Goal: Task Accomplishment & Management: Complete application form

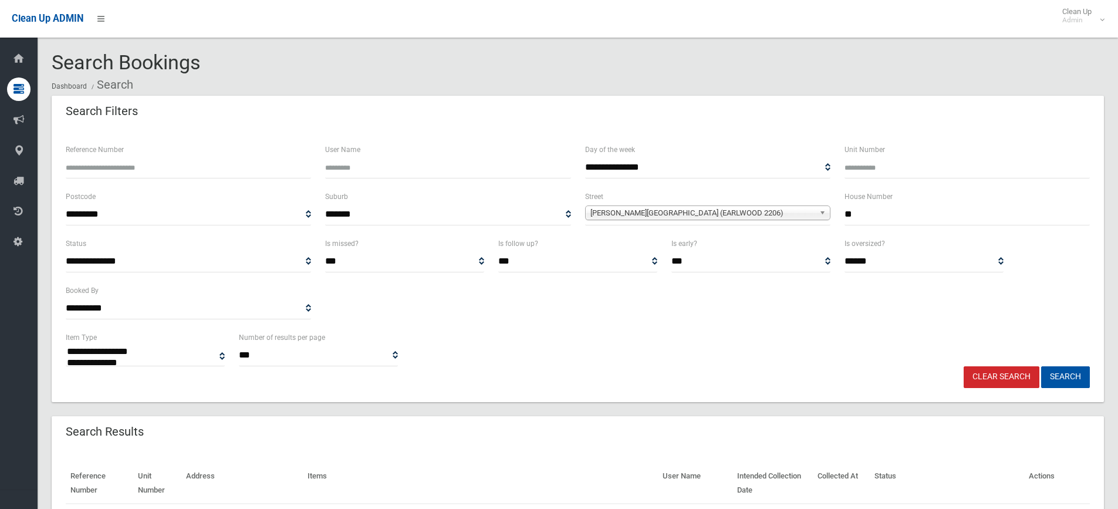
select select
click at [668, 213] on span "Prince Edward Avenue (EARLWOOD 2206)" at bounding box center [702, 213] width 224 height 14
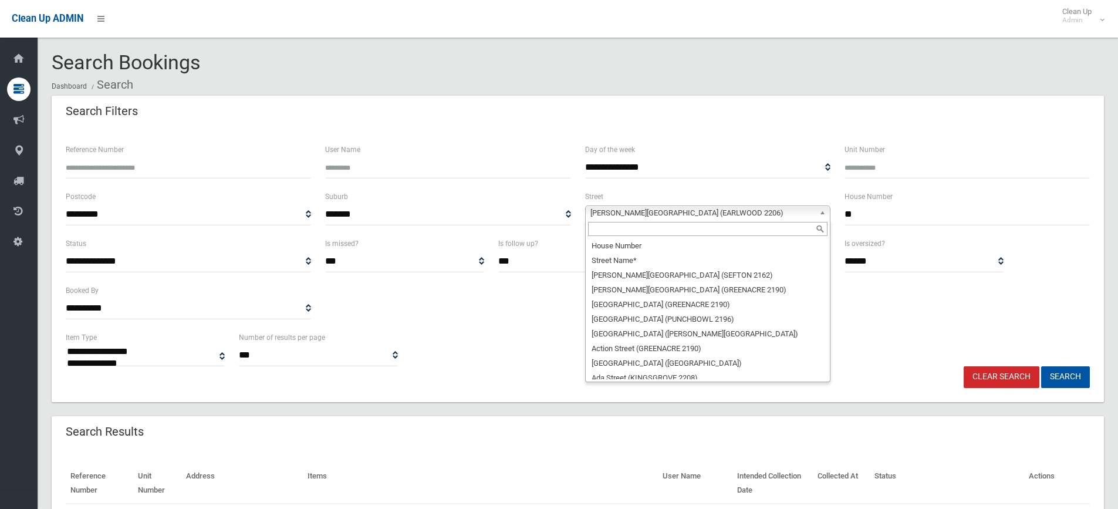
scroll to position [24965, 0]
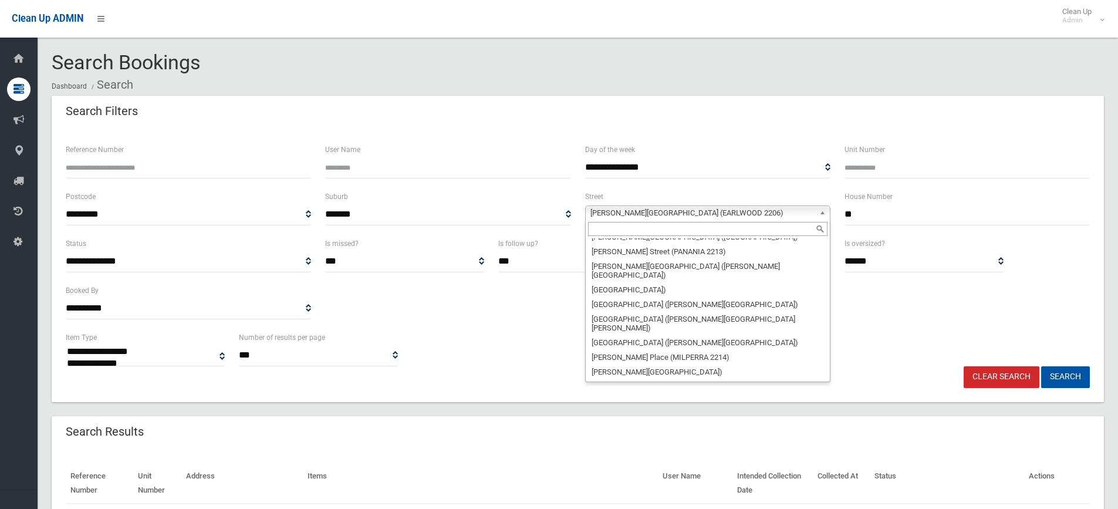
click at [637, 228] on input "text" at bounding box center [707, 229] width 239 height 14
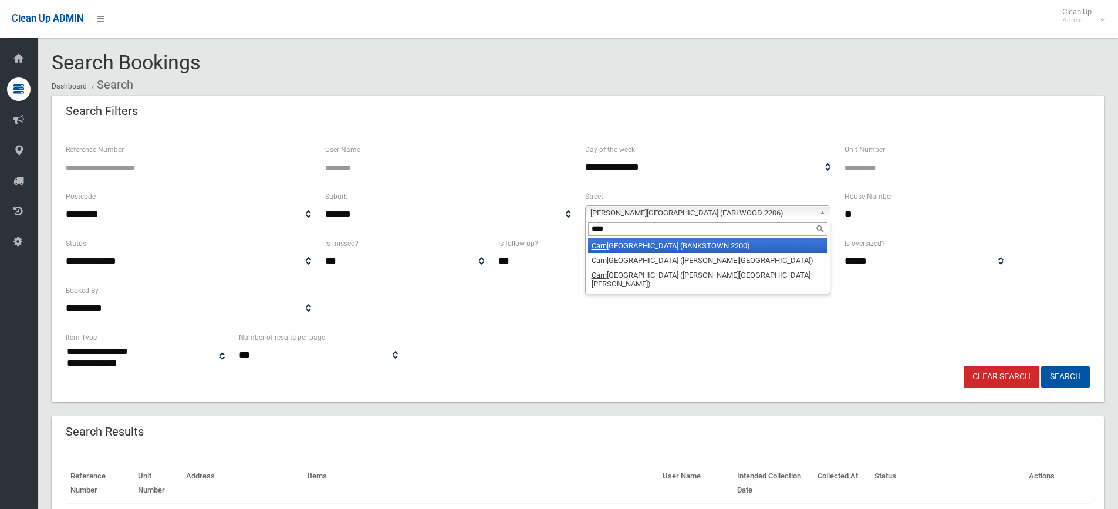
type input "****"
click at [644, 245] on li "Carn ation Avenue (BANKSTOWN 2200)" at bounding box center [707, 245] width 239 height 15
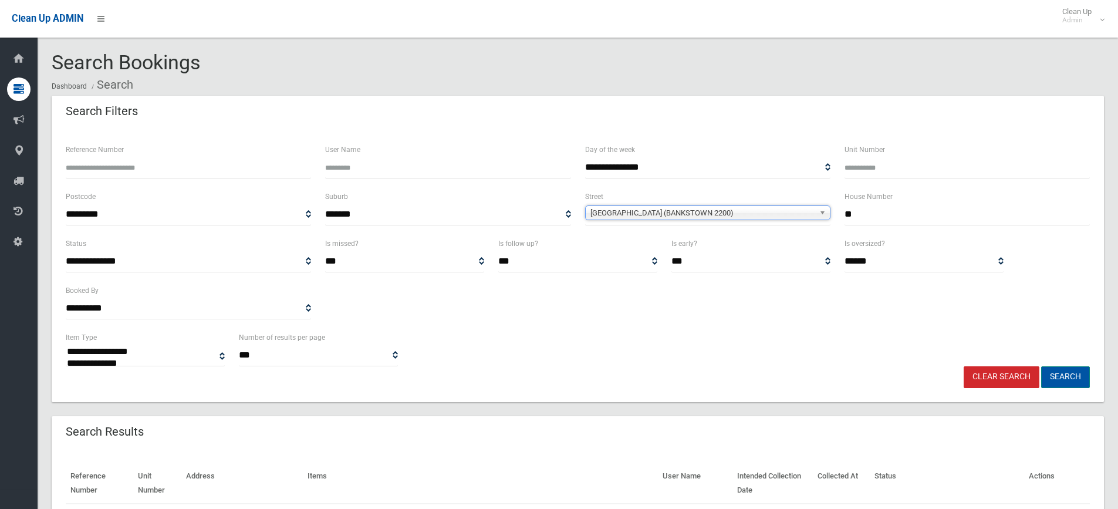
click at [1065, 378] on button "Search" at bounding box center [1065, 377] width 49 height 22
select select
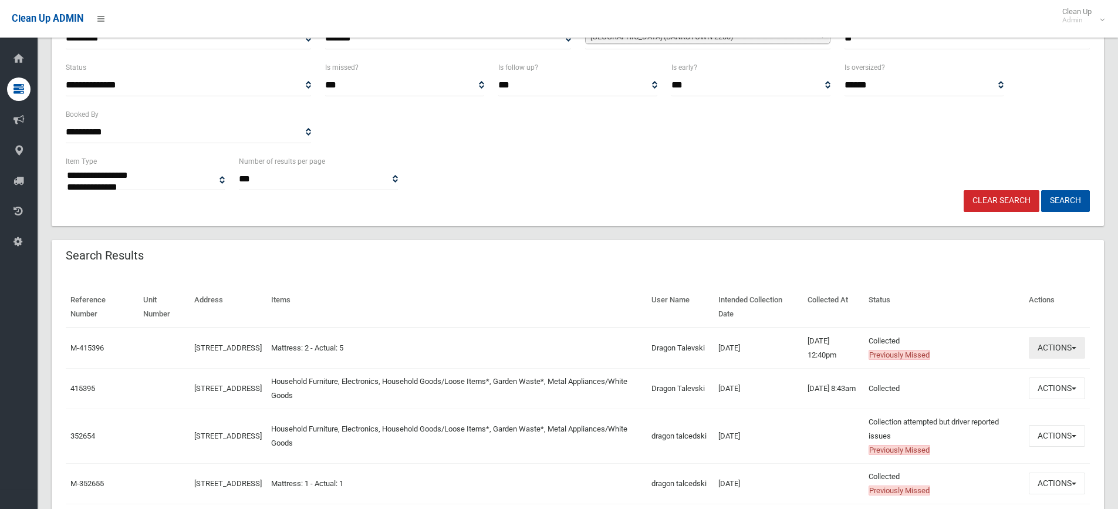
drag, startPoint x: 1048, startPoint y: 352, endPoint x: 992, endPoint y: 346, distance: 56.7
click at [993, 336] on tr "M-415396 45 Carnation Avenue, BANKSTOWN NSW 2200 Mattress: 2 - Actual: 5 Dragon…" at bounding box center [578, 348] width 1024 height 41
click at [1043, 386] on button "Actions" at bounding box center [1057, 388] width 56 height 22
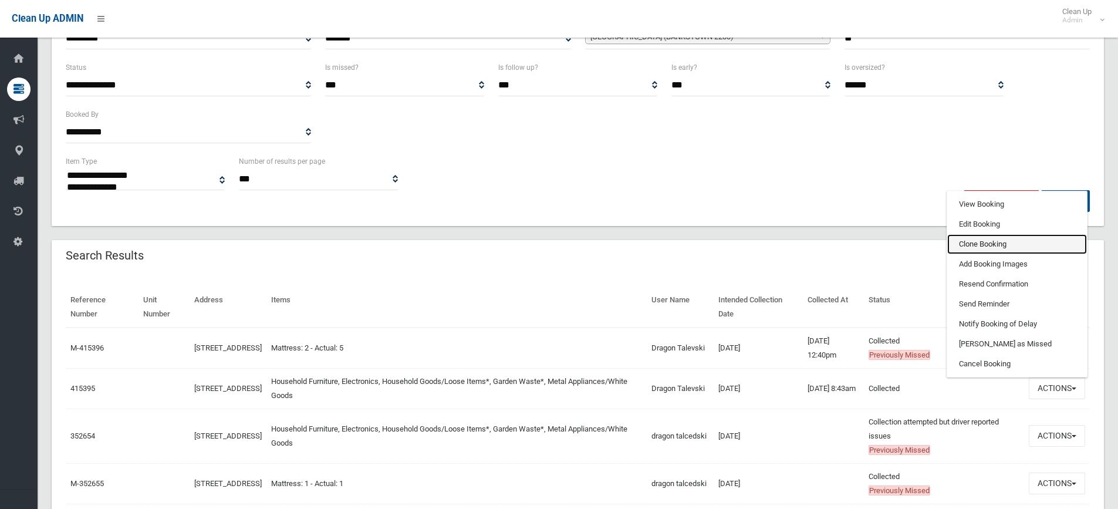
click at [1017, 245] on link "Clone Booking" at bounding box center [1017, 244] width 140 height 20
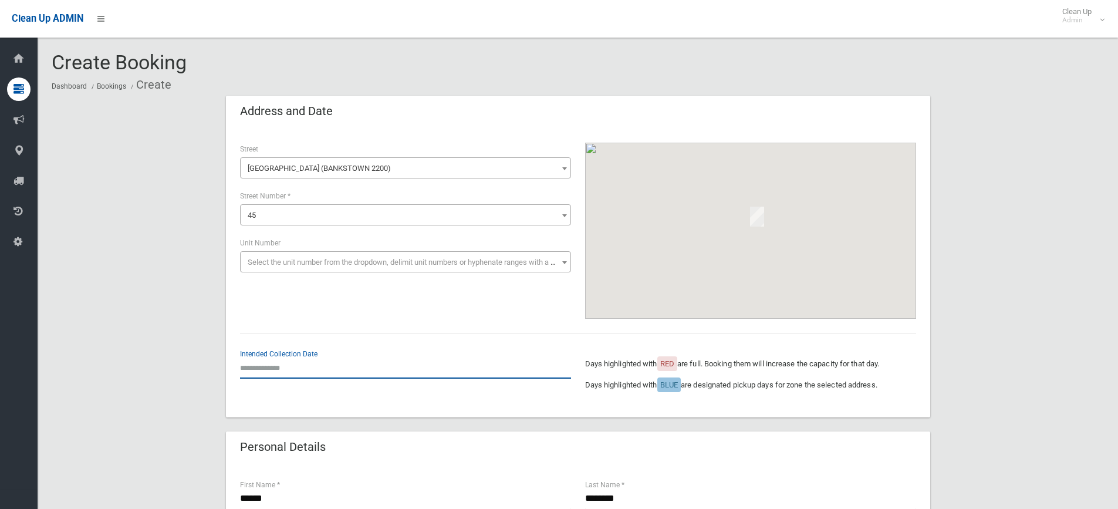
click at [272, 372] on input "text" at bounding box center [405, 368] width 331 height 22
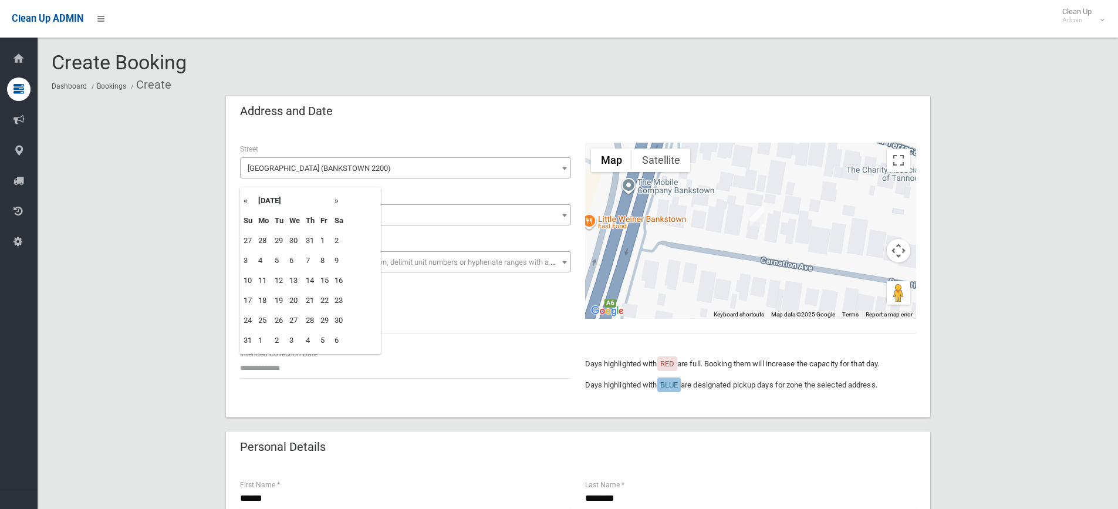
click at [338, 202] on th "»" at bounding box center [339, 201] width 15 height 20
click at [266, 256] on td "8" at bounding box center [263, 261] width 16 height 20
type input "**********"
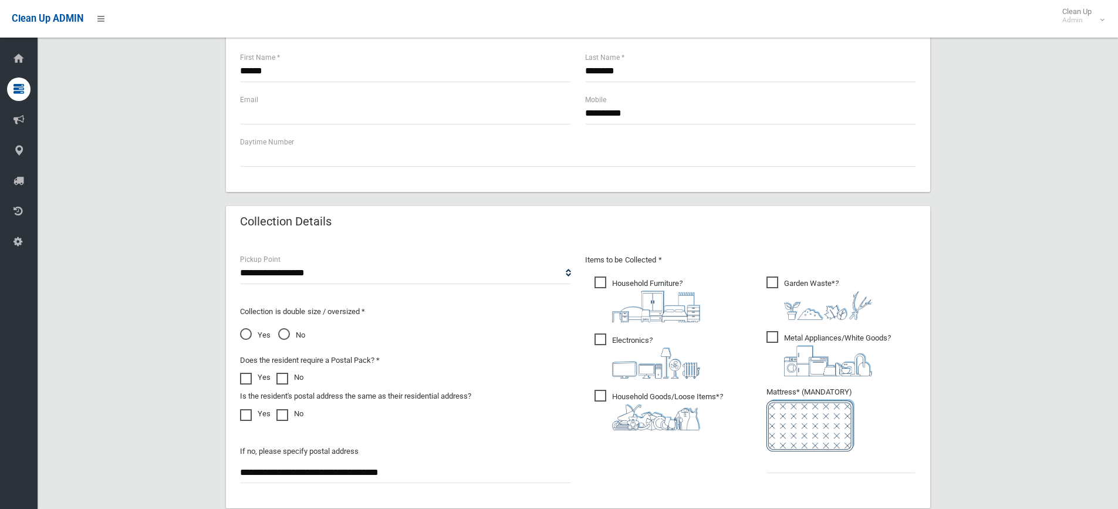
scroll to position [528, 0]
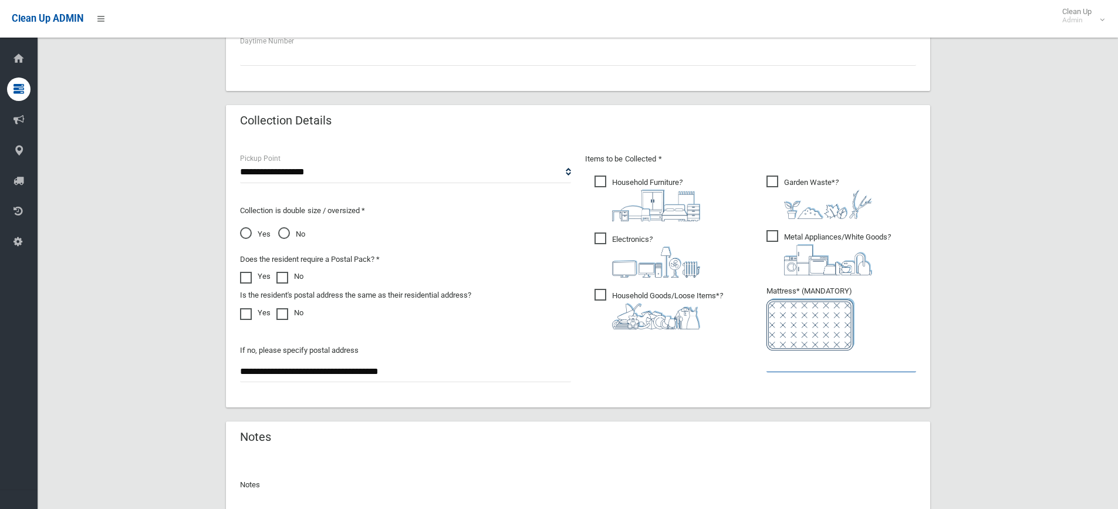
click at [798, 363] on input "text" at bounding box center [842, 361] width 150 height 22
type input "*"
click at [796, 364] on input "*" at bounding box center [842, 361] width 150 height 22
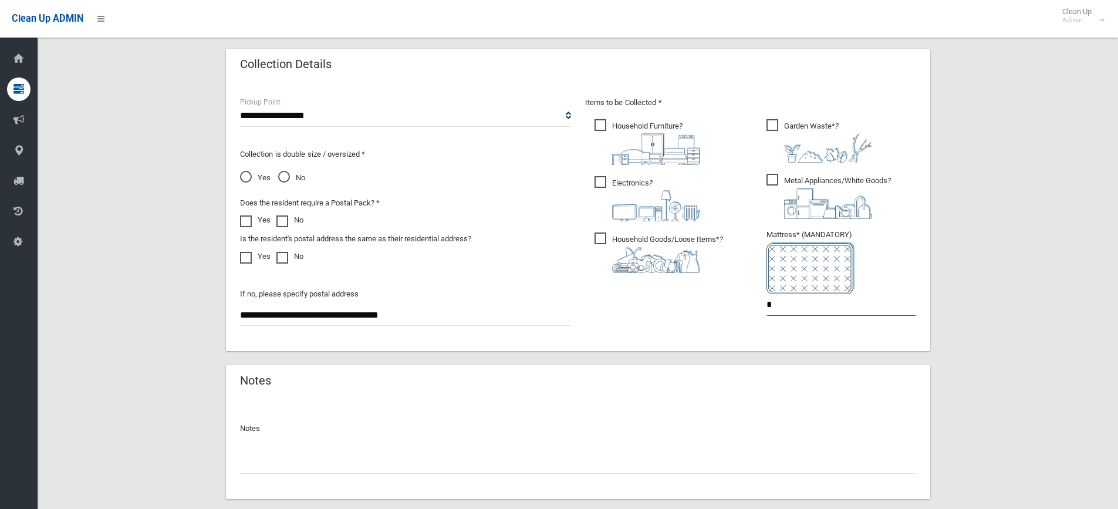
scroll to position [653, 0]
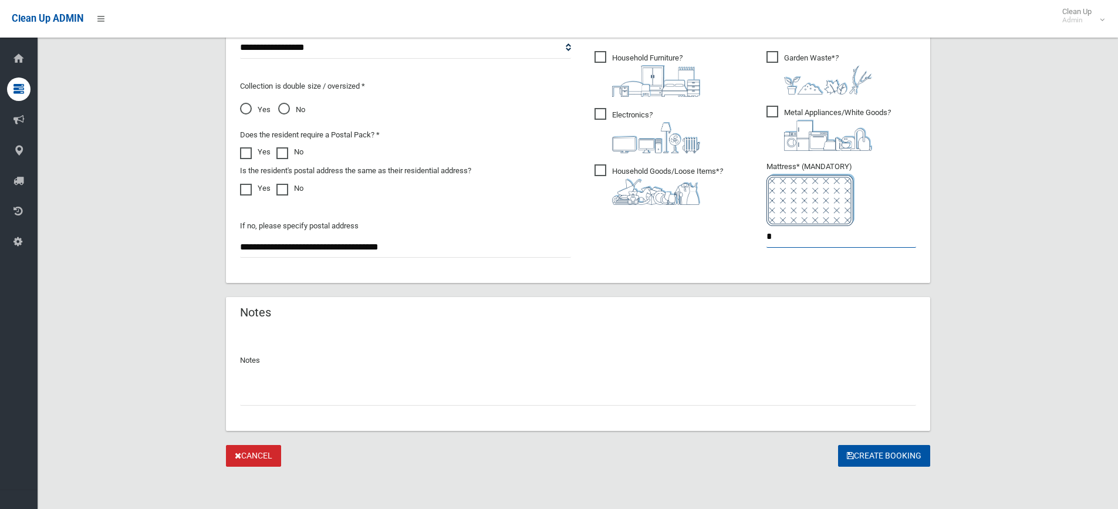
type input "*"
click at [309, 394] on input "text" at bounding box center [578, 395] width 676 height 22
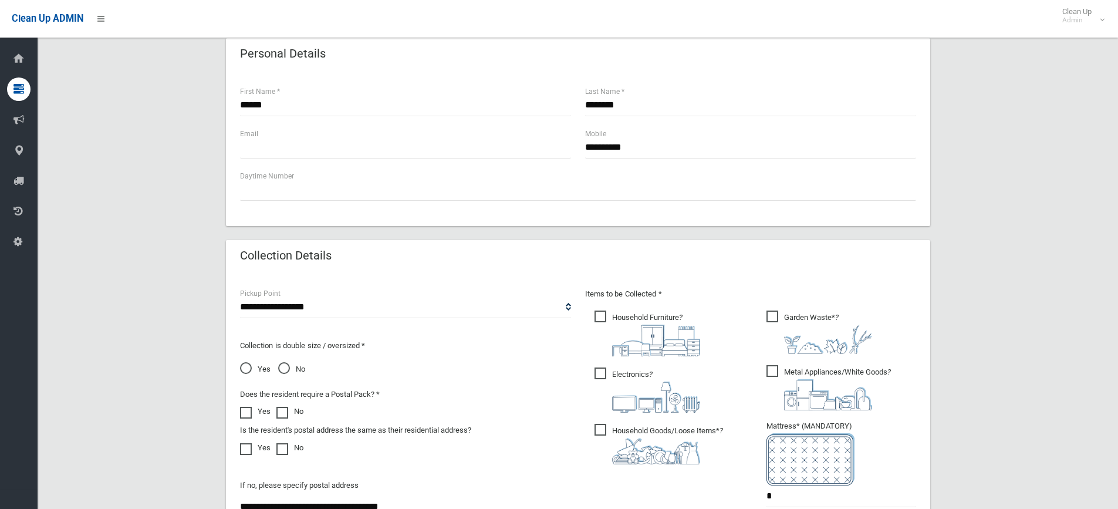
scroll to position [301, 0]
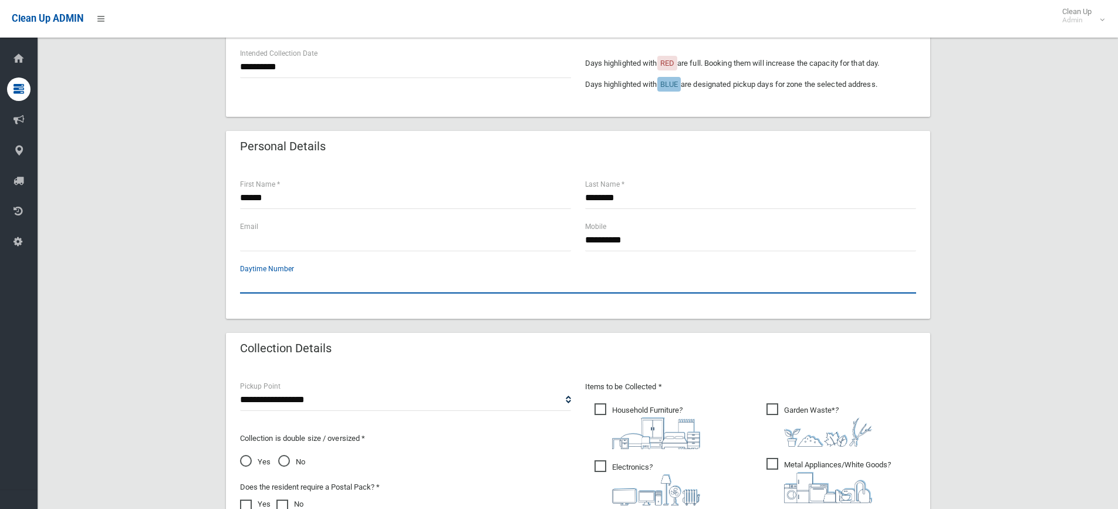
click at [286, 285] on input "text" at bounding box center [578, 283] width 676 height 22
paste input "**********"
click at [261, 281] on input "**********" at bounding box center [578, 283] width 676 height 22
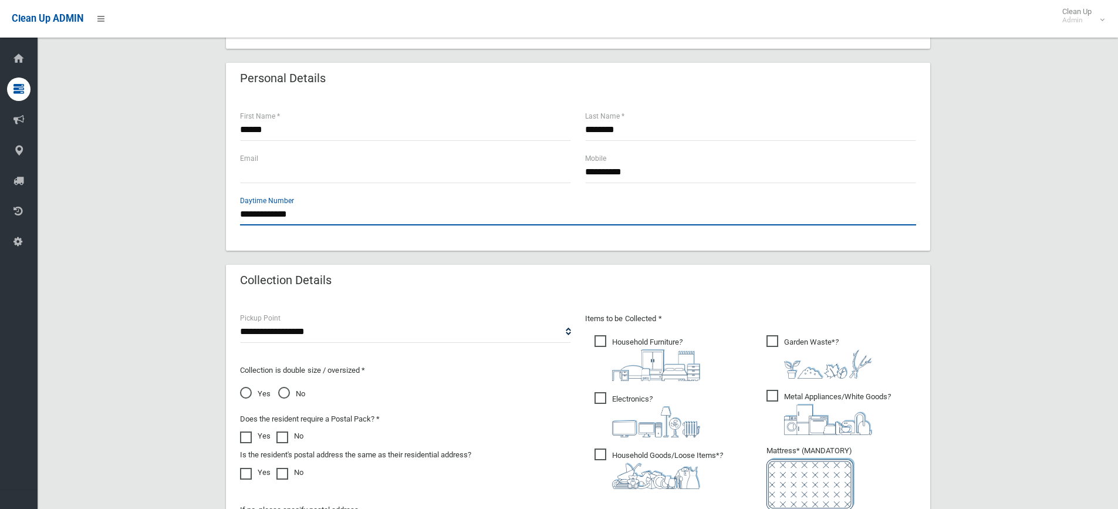
scroll to position [418, 0]
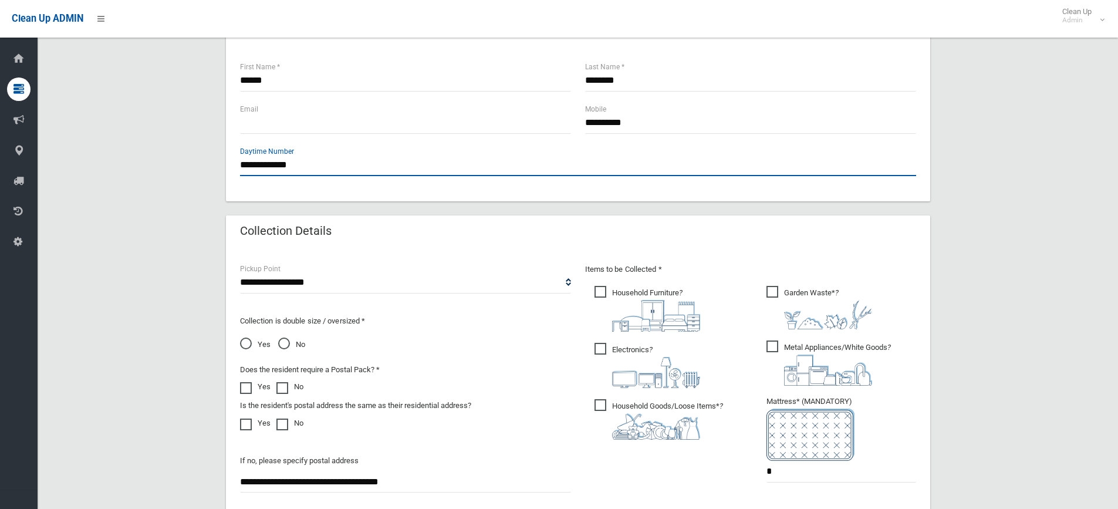
type input "**********"
click at [599, 408] on span "Household Goods/Loose Items* ?" at bounding box center [659, 419] width 129 height 40
click at [600, 406] on span "Household Goods/Loose Items* ?" at bounding box center [659, 419] width 129 height 40
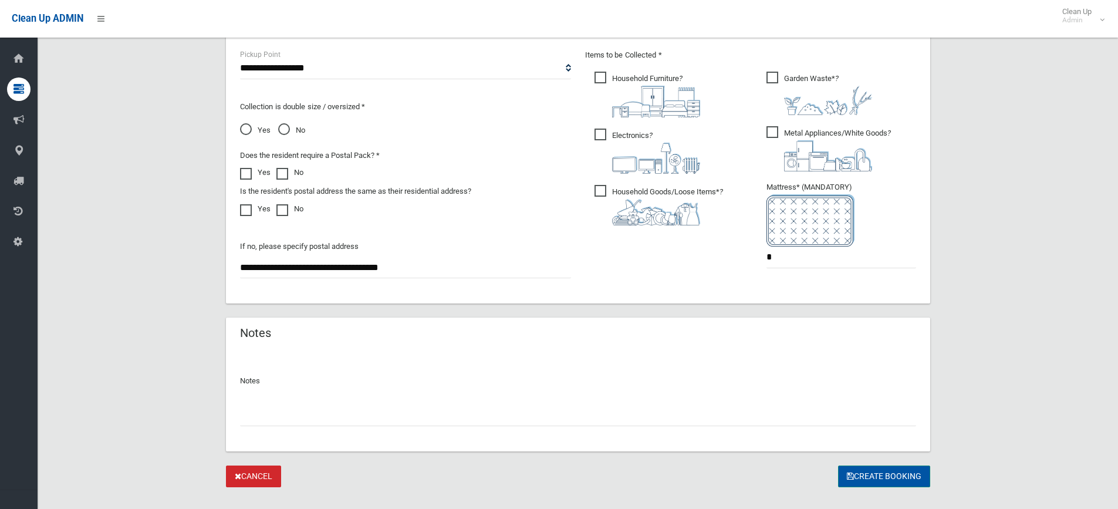
scroll to position [653, 0]
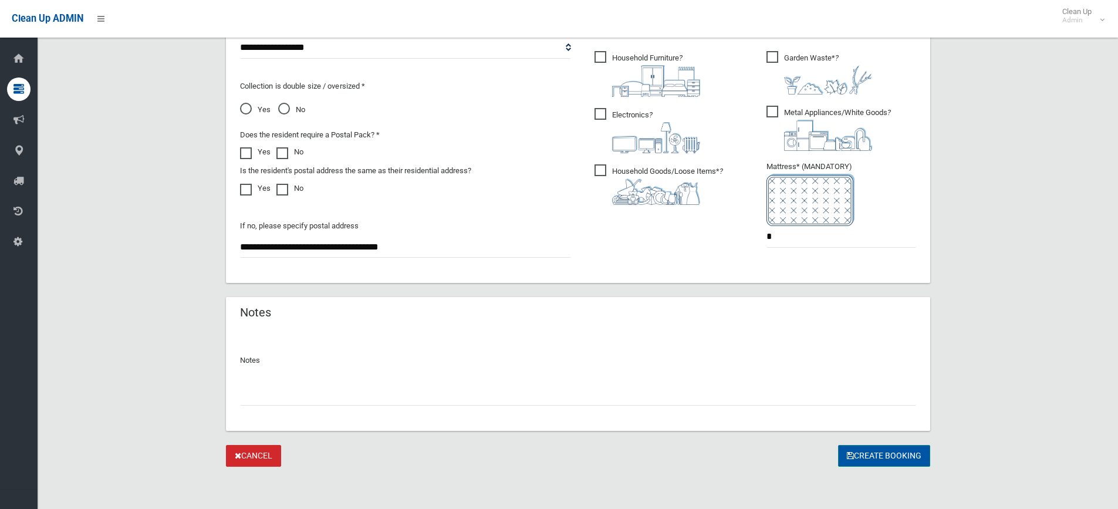
click at [864, 454] on button "Create Booking" at bounding box center [884, 456] width 92 height 22
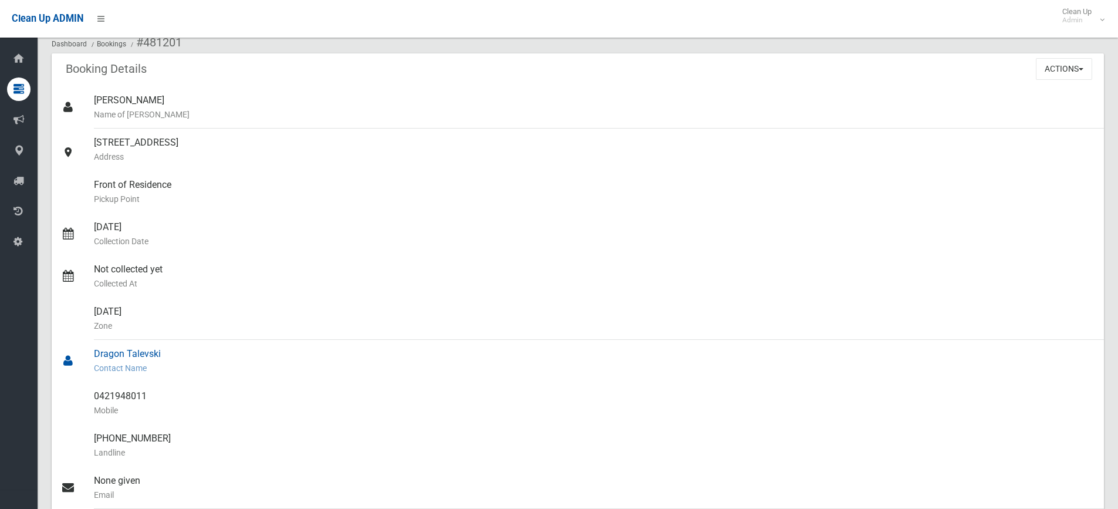
scroll to position [117, 0]
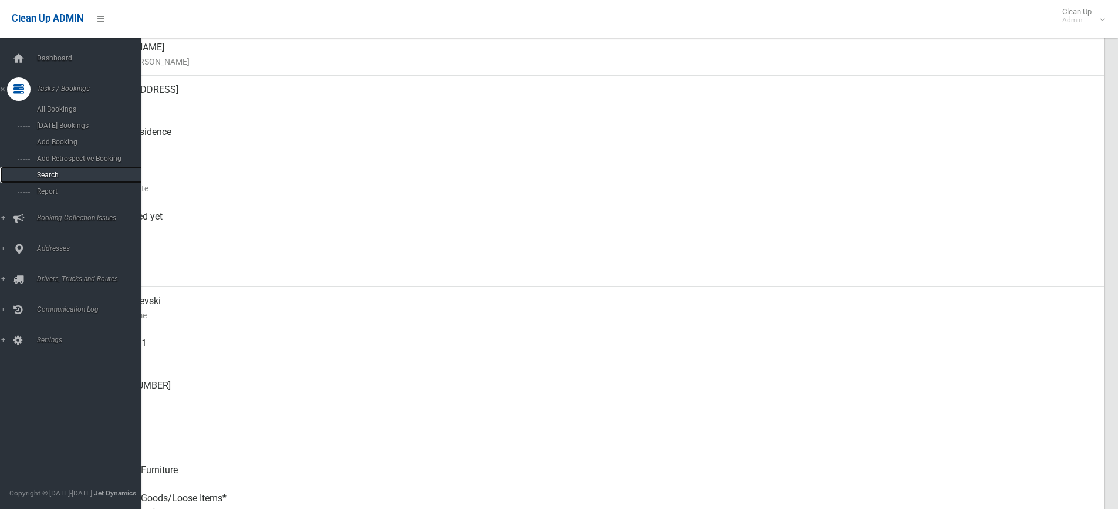
click at [58, 178] on span "Search" at bounding box center [86, 175] width 106 height 8
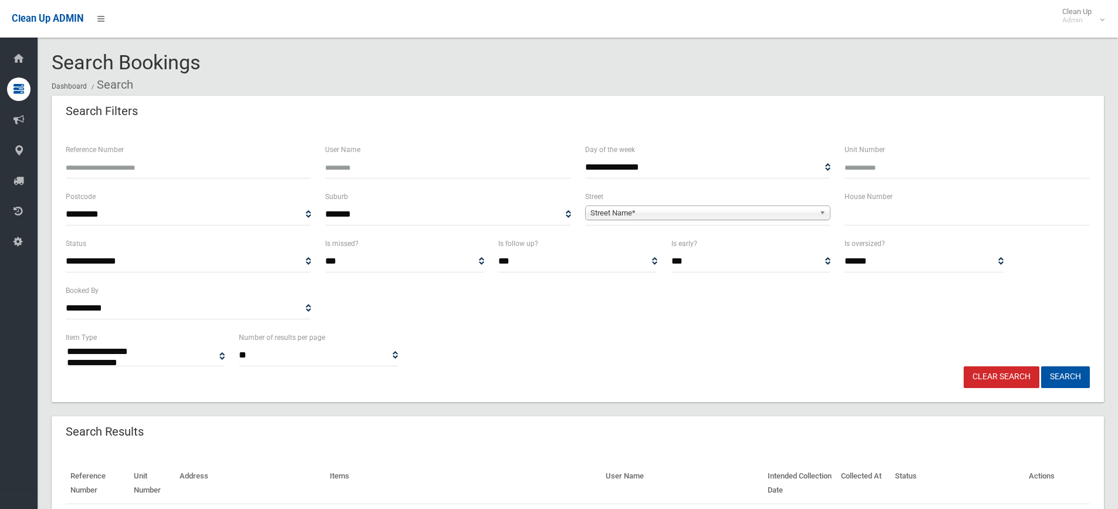
select select
